Goal: Task Accomplishment & Management: Manage account settings

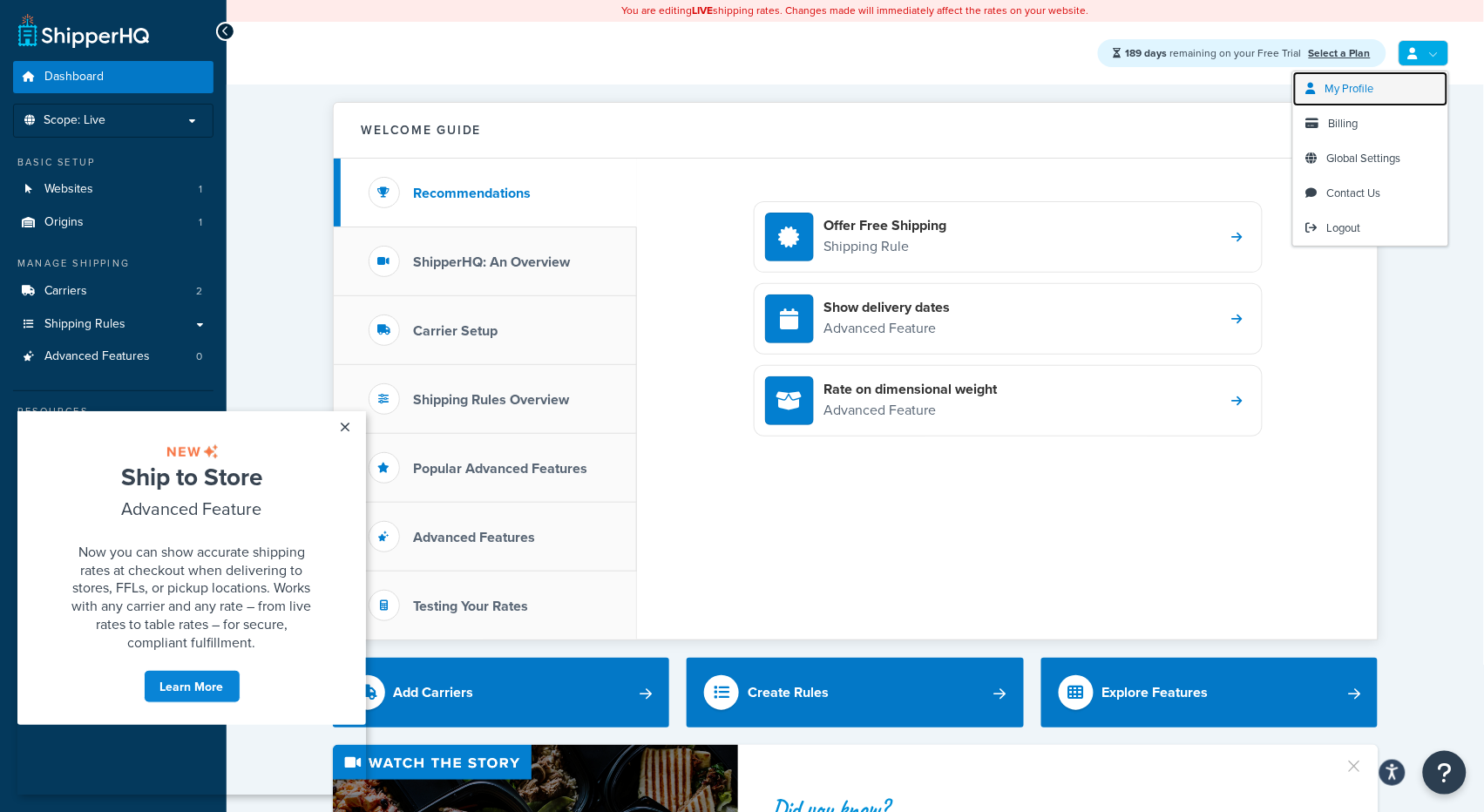
click at [1355, 95] on span "My Profile" at bounding box center [1350, 89] width 48 height 16
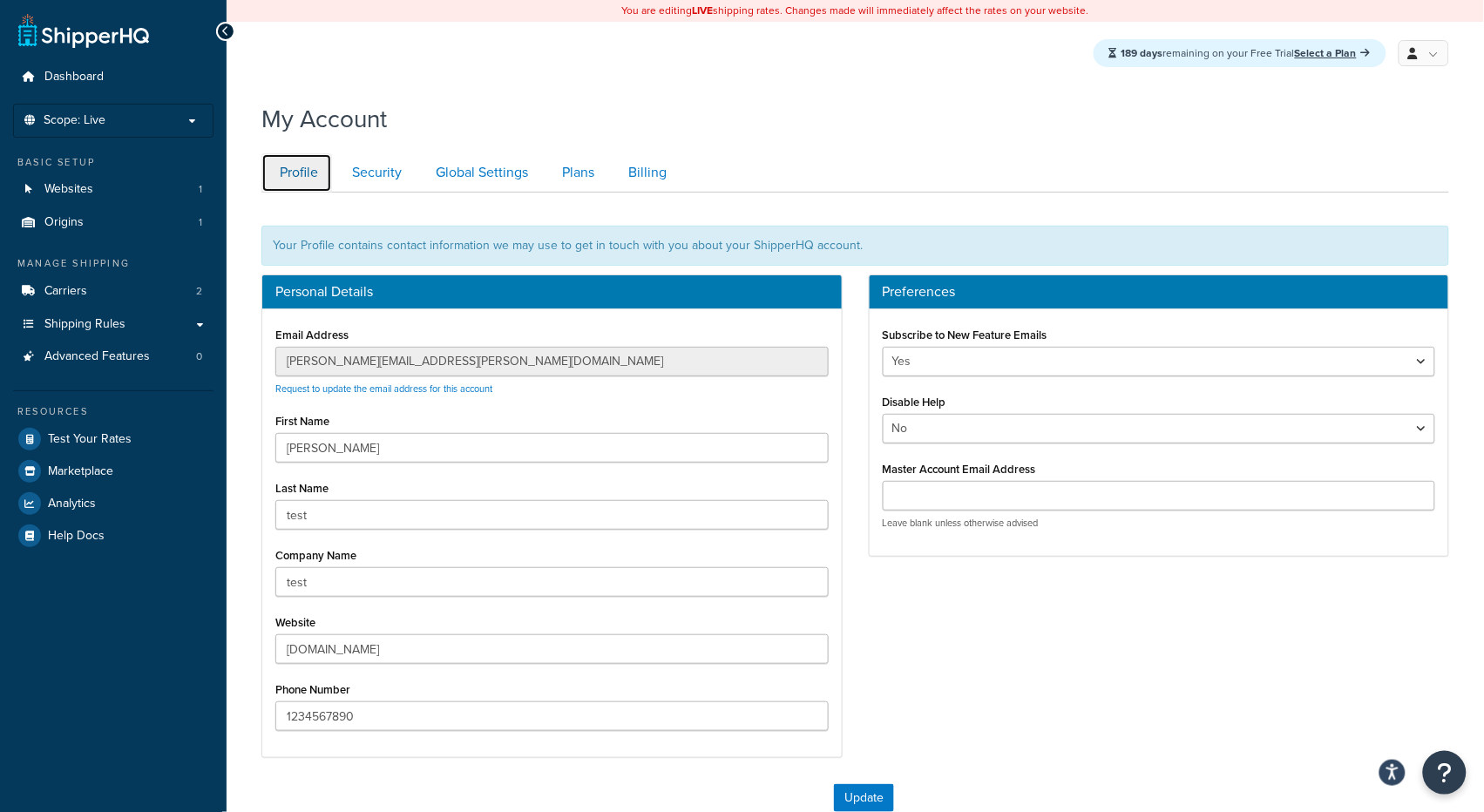
click at [286, 167] on link "Profile" at bounding box center [296, 173] width 70 height 39
click at [394, 170] on link "Security" at bounding box center [375, 173] width 82 height 39
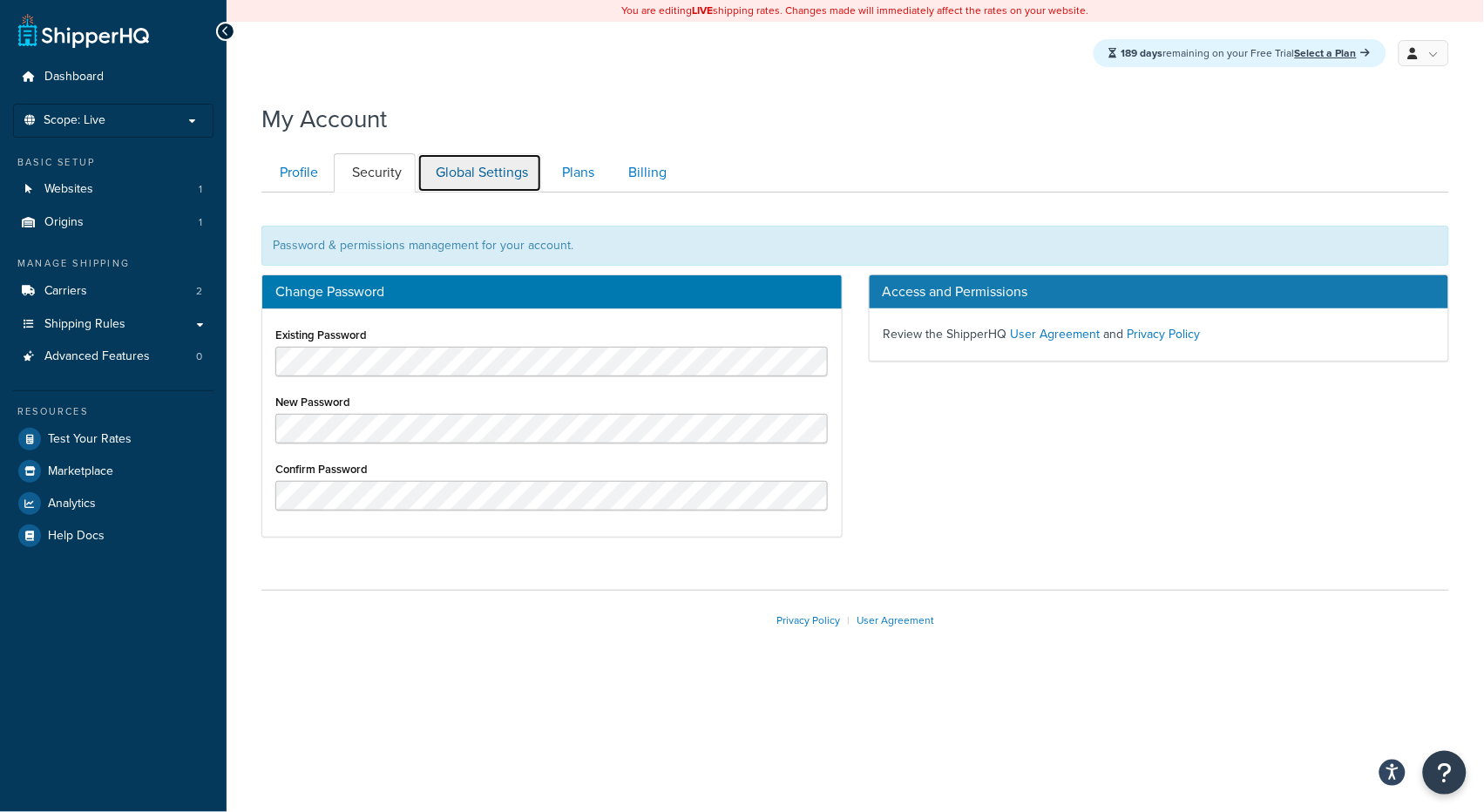
click at [469, 176] on link "Global Settings" at bounding box center [479, 173] width 124 height 39
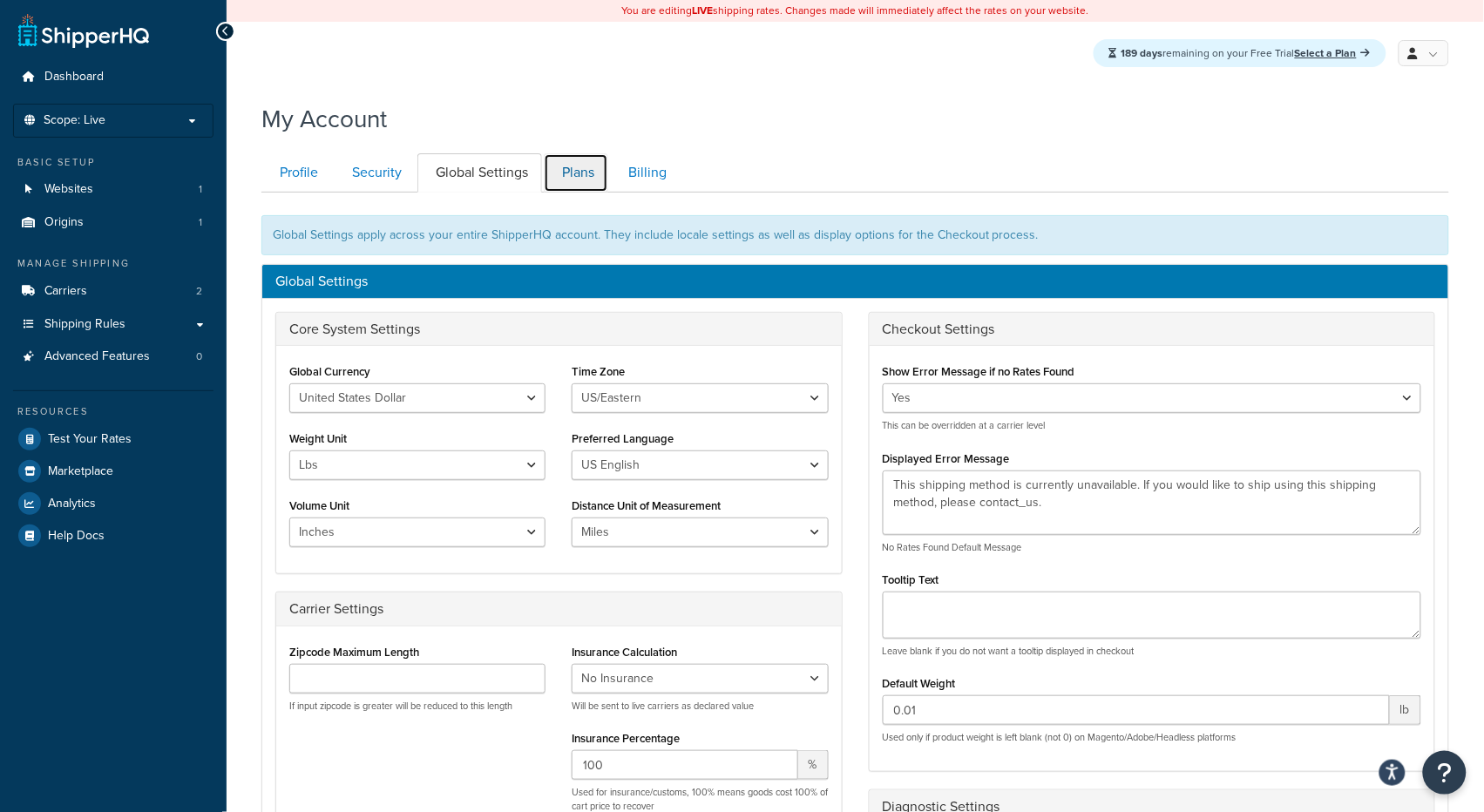
click at [585, 175] on link "Plans" at bounding box center [575, 173] width 64 height 39
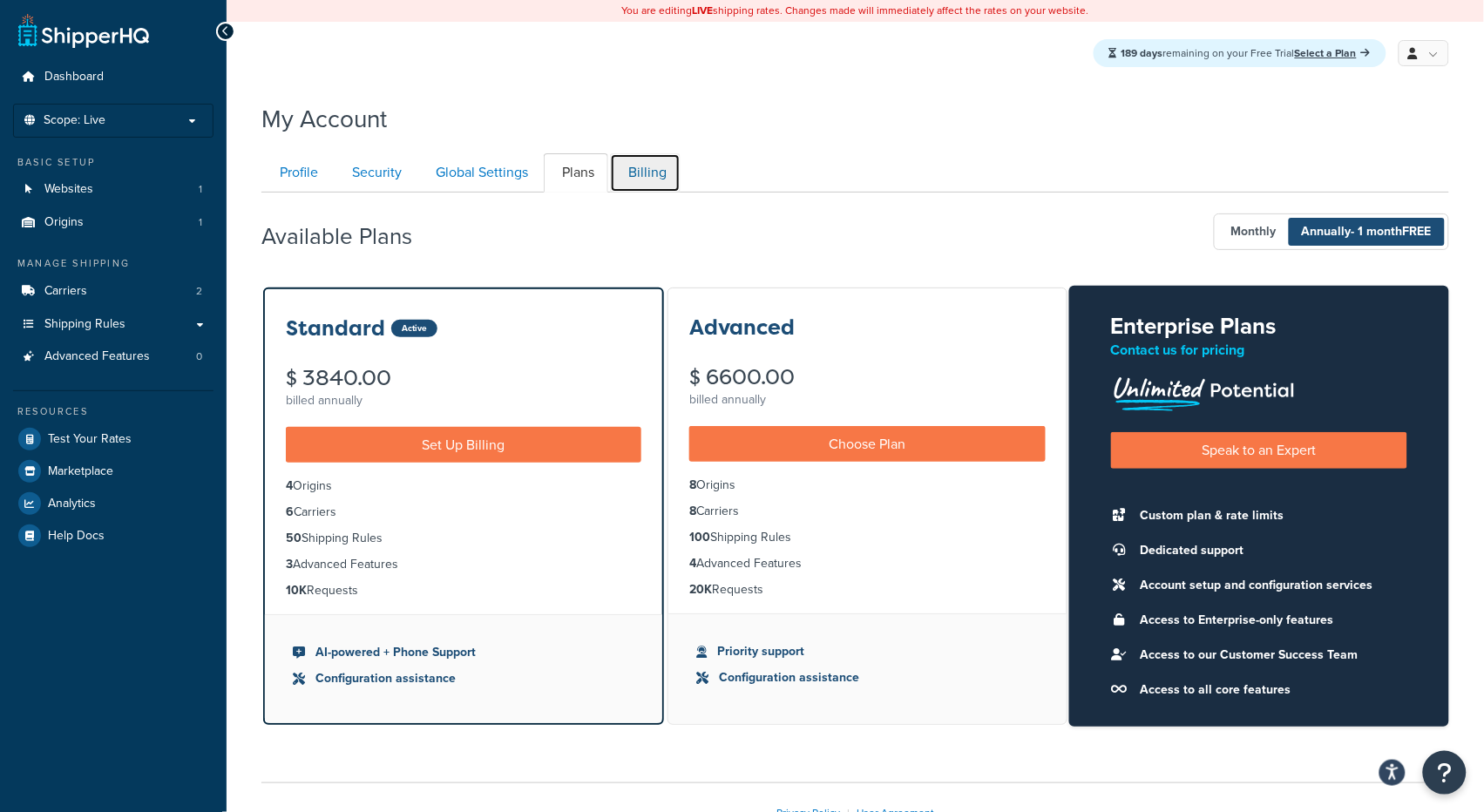
click at [652, 168] on link "Billing" at bounding box center [645, 173] width 70 height 39
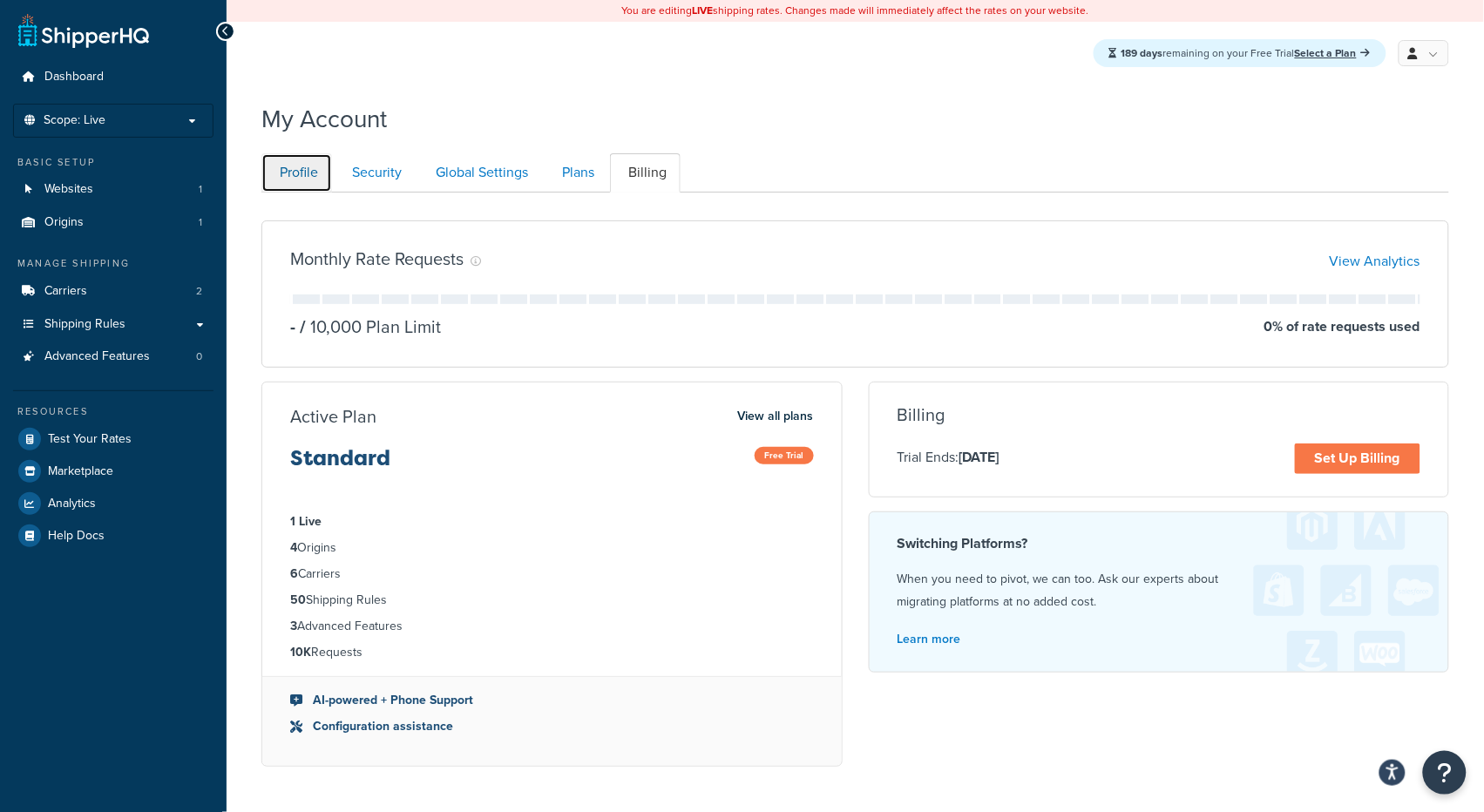
click at [310, 181] on link "Profile" at bounding box center [296, 173] width 70 height 39
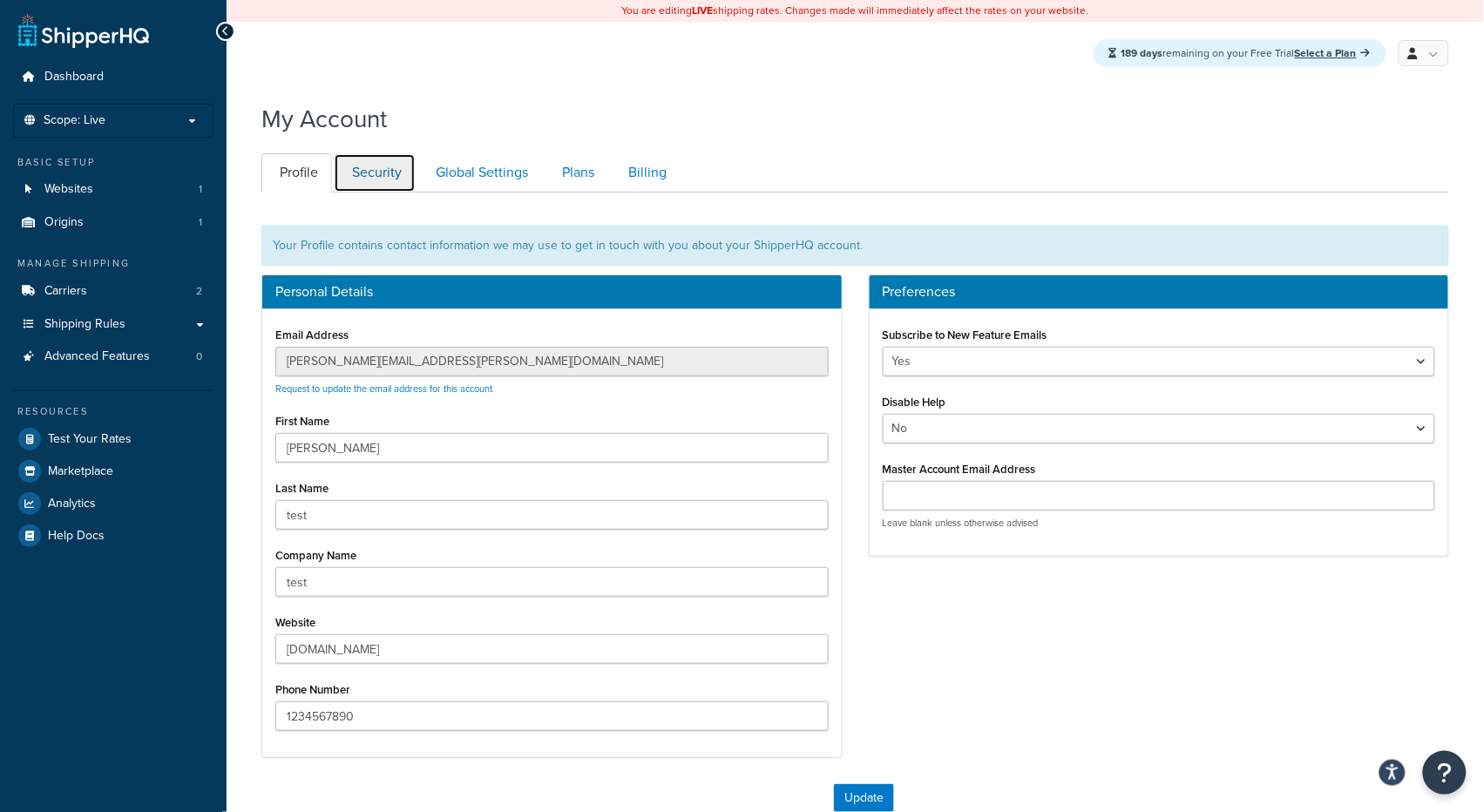
click at [378, 187] on link "Security" at bounding box center [375, 173] width 82 height 39
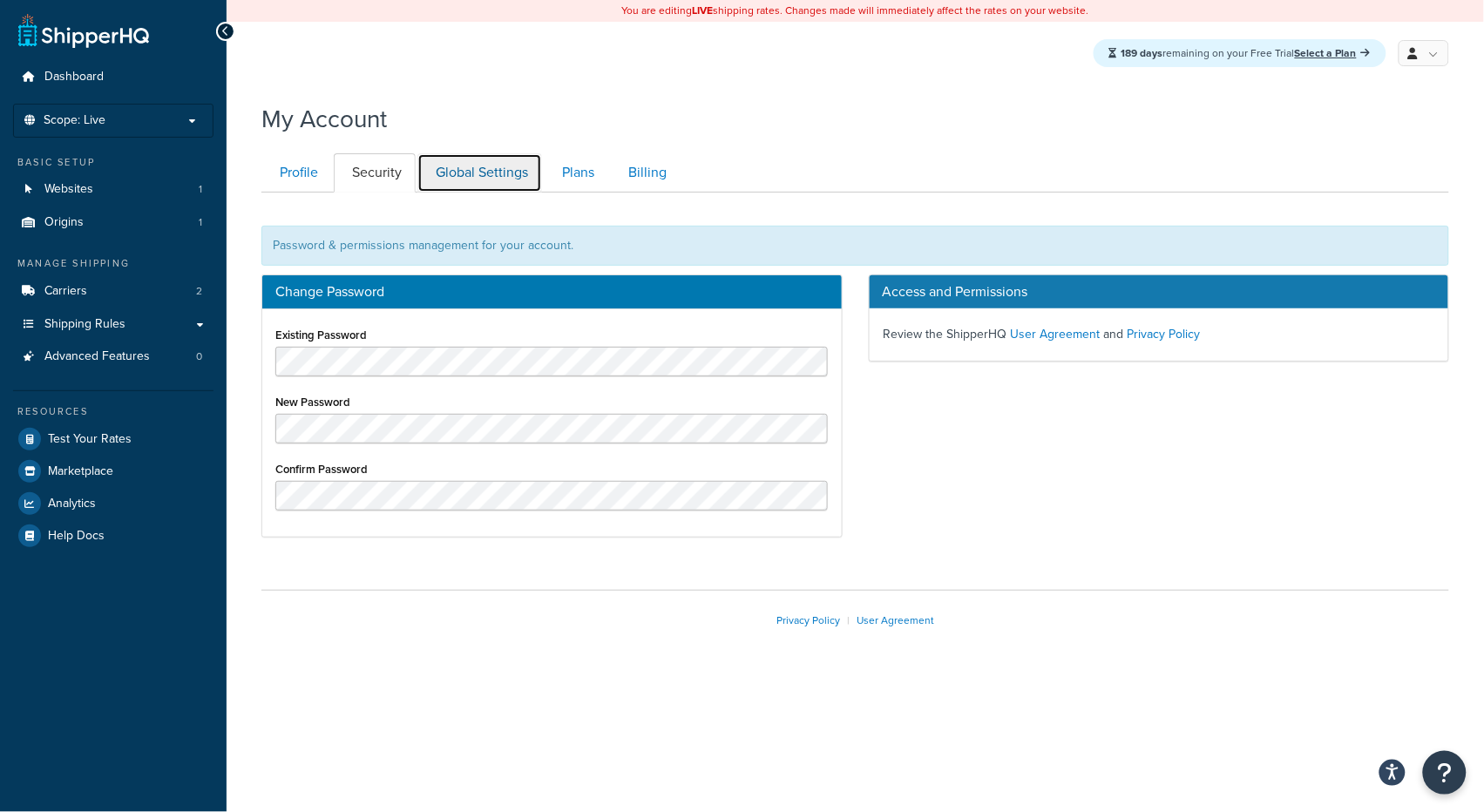
click at [491, 187] on link "Global Settings" at bounding box center [479, 173] width 124 height 39
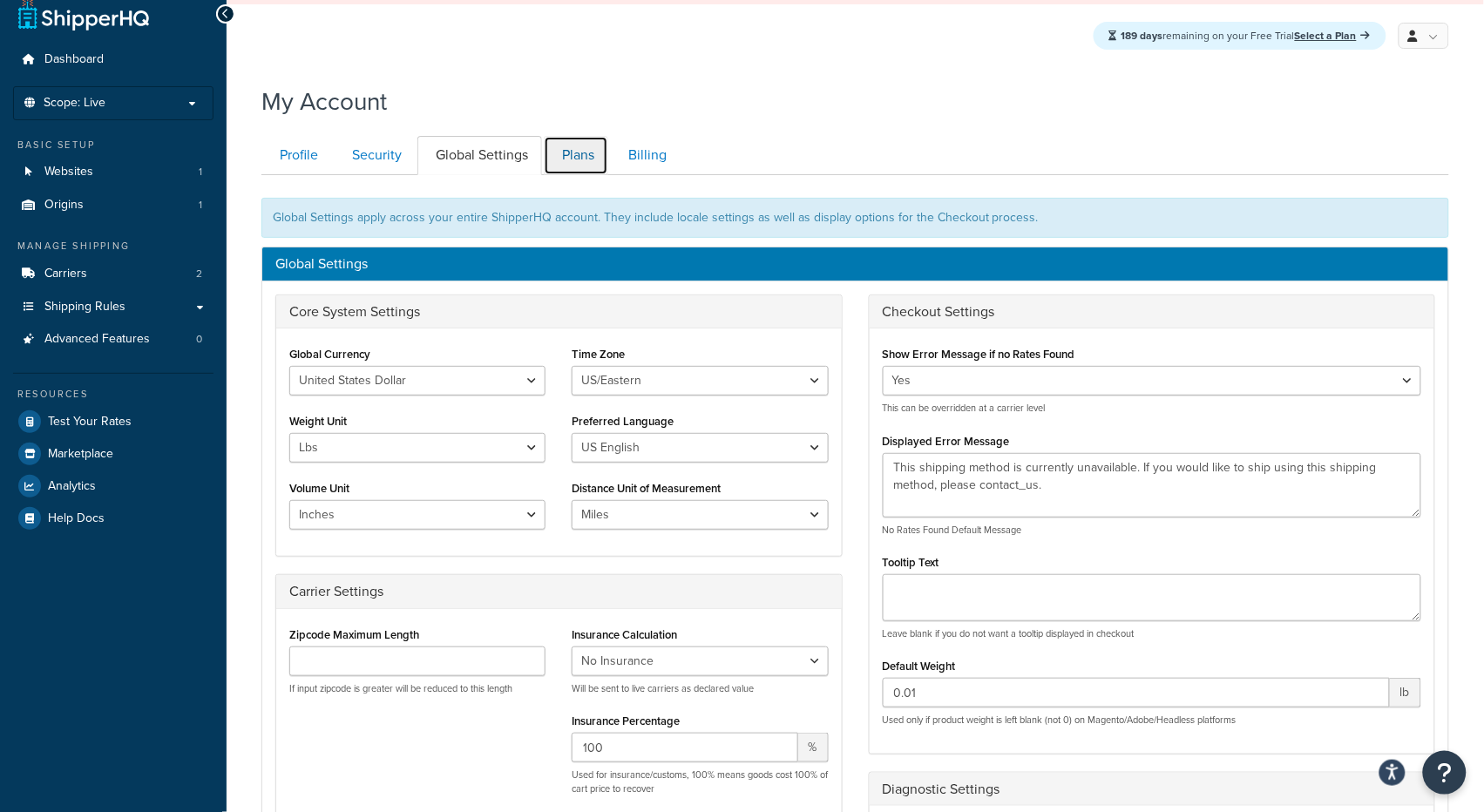
click at [584, 149] on link "Plans" at bounding box center [575, 155] width 64 height 39
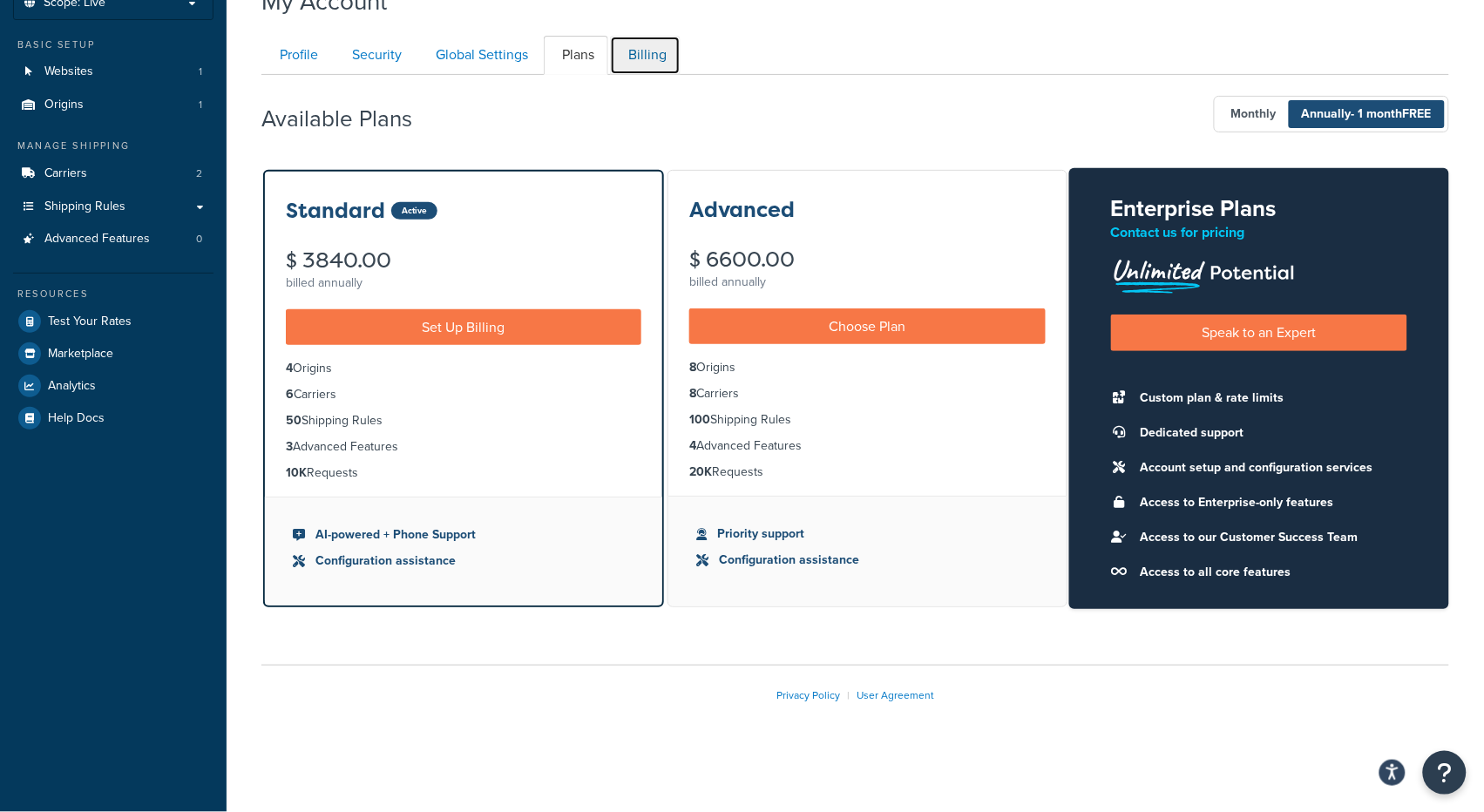
click at [651, 62] on link "Billing" at bounding box center [645, 55] width 70 height 39
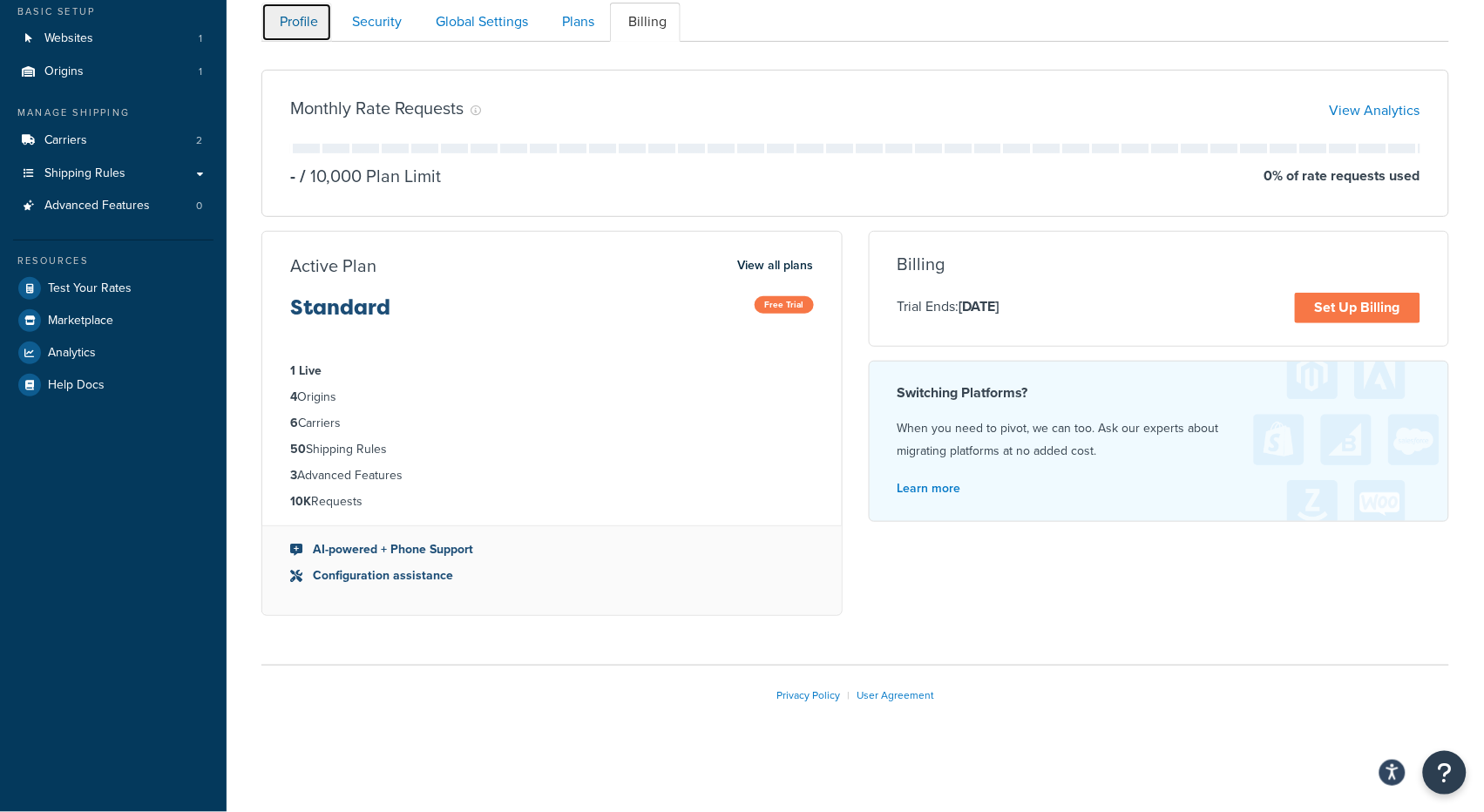
click at [304, 18] on link "Profile" at bounding box center [296, 22] width 70 height 39
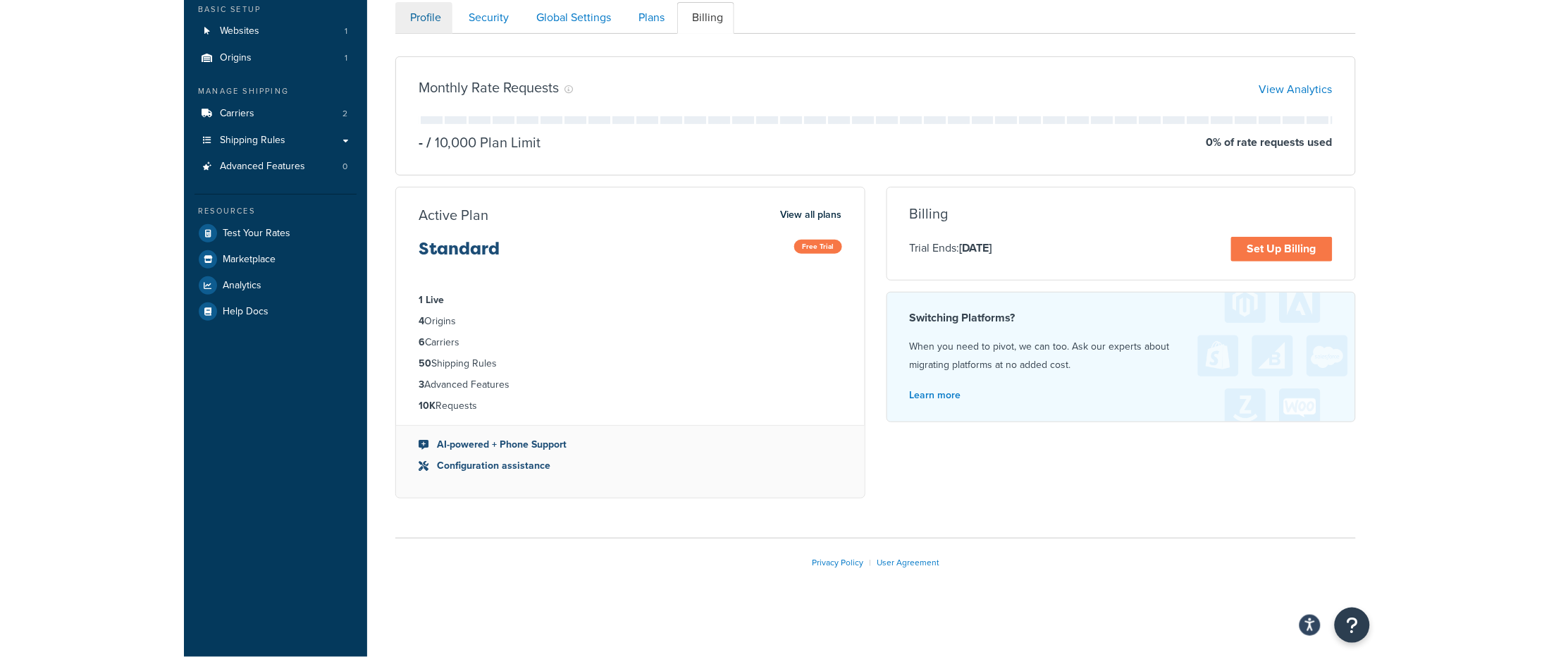
scroll to position [156, 0]
